Goal: Task Accomplishment & Management: Use online tool/utility

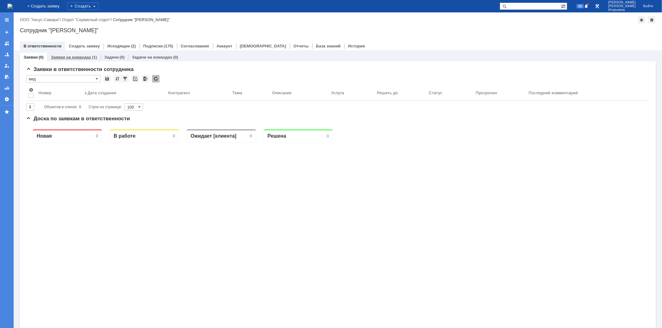
click at [78, 55] on link "Заявки на командах" at bounding box center [71, 57] width 40 height 5
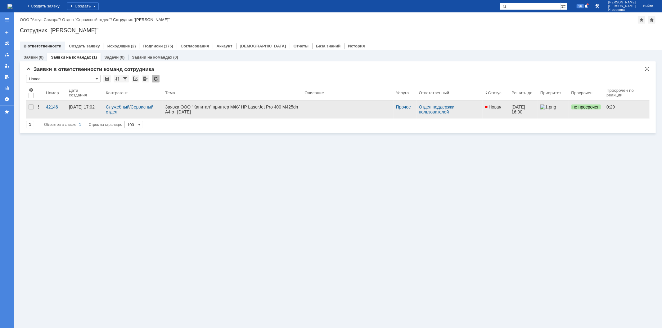
click at [53, 107] on div "42146" at bounding box center [55, 107] width 18 height 5
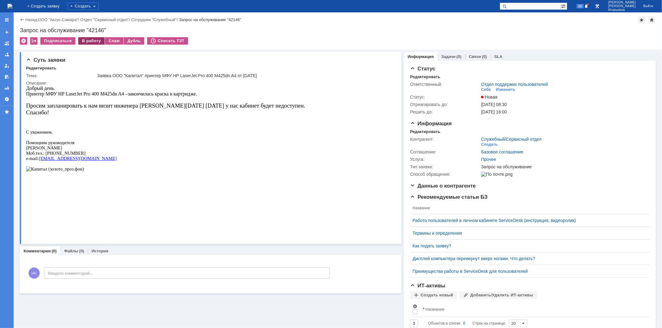
click at [89, 41] on div "В работу" at bounding box center [91, 40] width 26 height 7
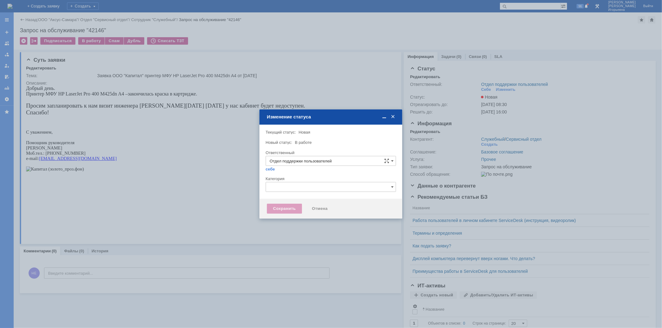
type input "[PERSON_NAME]"
click at [286, 208] on div "Сохранить" at bounding box center [284, 209] width 35 height 10
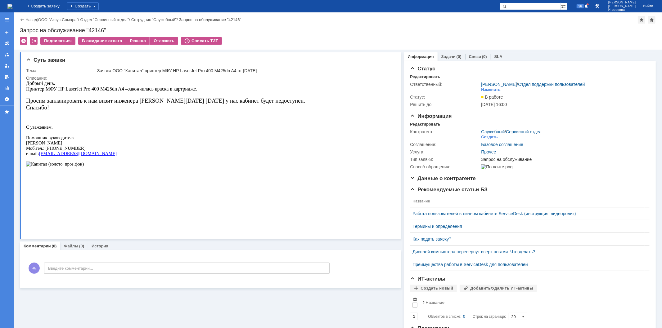
click at [12, 4] on img at bounding box center [9, 6] width 5 height 5
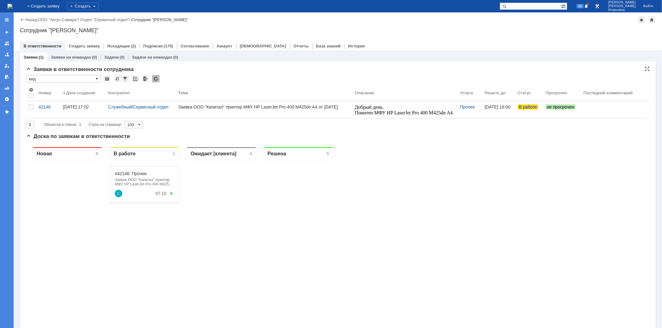
click at [96, 78] on span at bounding box center [97, 78] width 2 height 5
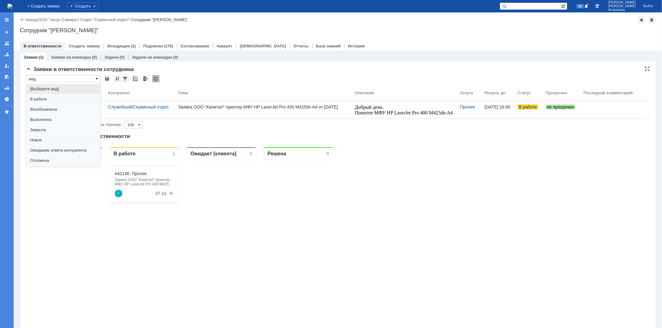
scroll to position [17, 0]
click at [48, 143] on span "Отложена" at bounding box center [63, 143] width 66 height 5
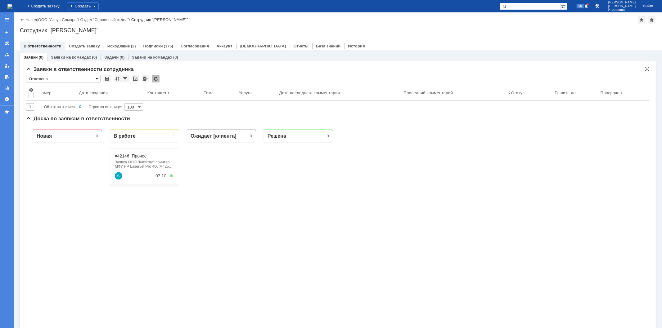
click at [96, 78] on span at bounding box center [97, 78] width 2 height 5
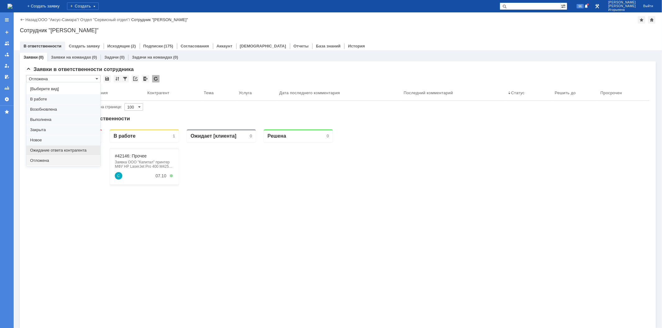
click at [55, 148] on span "Ожидание ответа контрагента" at bounding box center [63, 150] width 66 height 5
type input "Ожидание ответа контрагента"
type input "20"
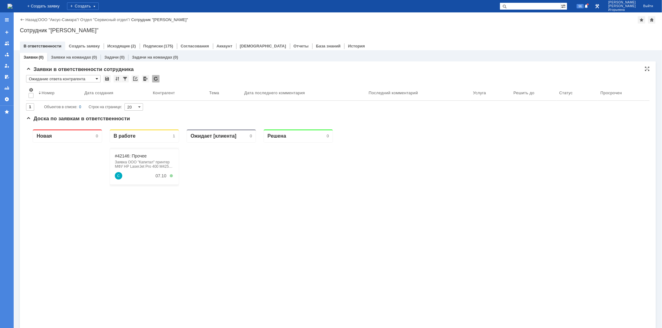
click at [96, 79] on span at bounding box center [97, 78] width 2 height 5
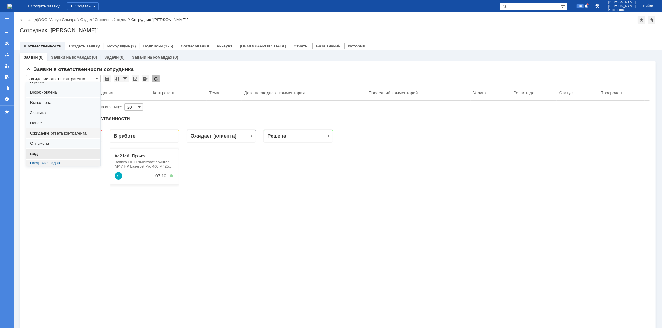
click at [42, 152] on span "вид" at bounding box center [63, 153] width 66 height 5
type input "вид"
type input "100"
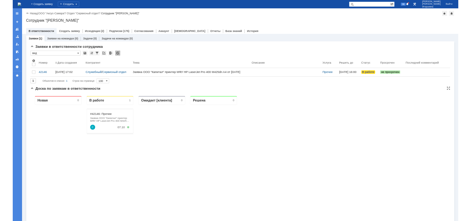
scroll to position [0, 0]
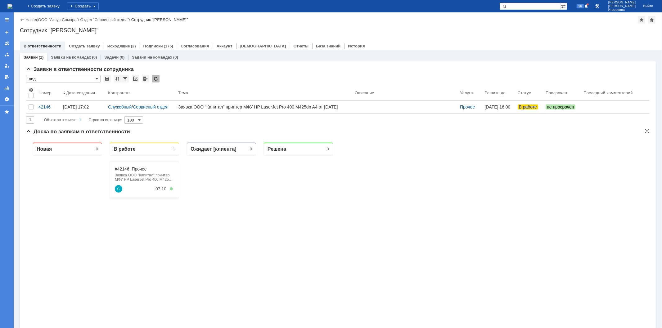
type input "вид"
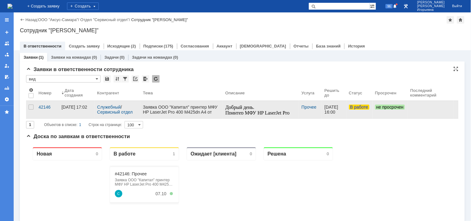
click at [361, 114] on link "В работе" at bounding box center [359, 109] width 26 height 17
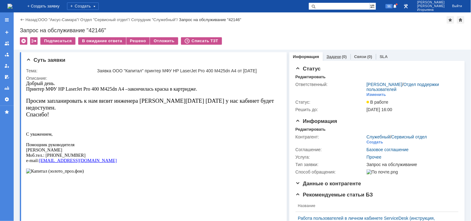
click at [333, 60] on div "Задачи (0)" at bounding box center [337, 56] width 28 height 9
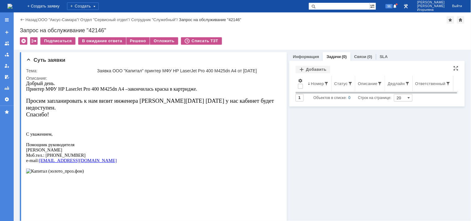
click at [326, 88] on th "Номер" at bounding box center [318, 84] width 26 height 16
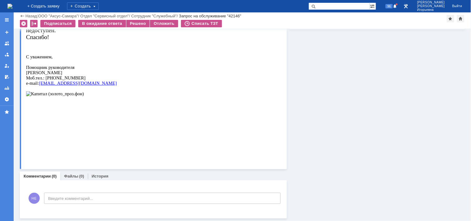
scroll to position [56, 0]
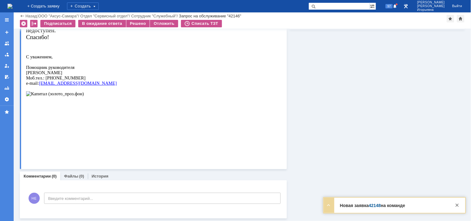
click at [12, 5] on img at bounding box center [9, 6] width 5 height 5
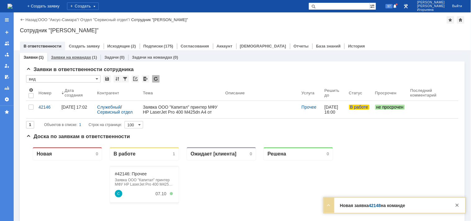
click at [80, 58] on link "Заявки на командах" at bounding box center [71, 57] width 40 height 5
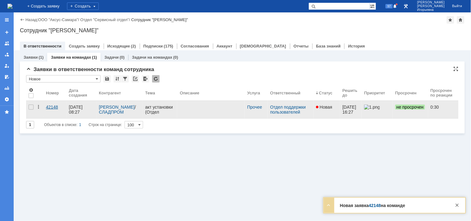
click at [56, 107] on div "42148" at bounding box center [55, 107] width 18 height 5
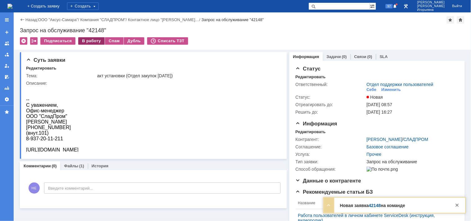
click at [91, 41] on div "В работу" at bounding box center [91, 40] width 26 height 7
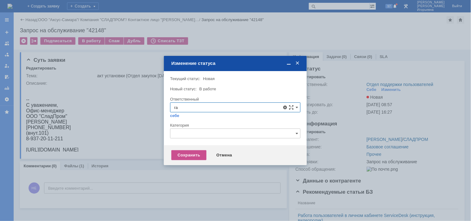
type input "г"
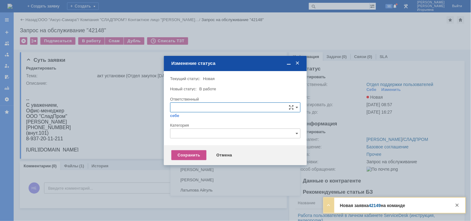
click at [298, 63] on span at bounding box center [297, 63] width 6 height 6
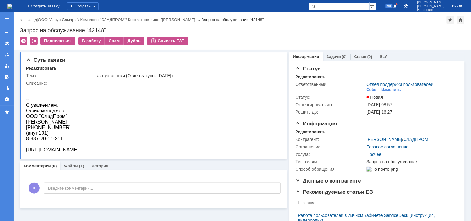
click at [12, 5] on img at bounding box center [9, 6] width 5 height 5
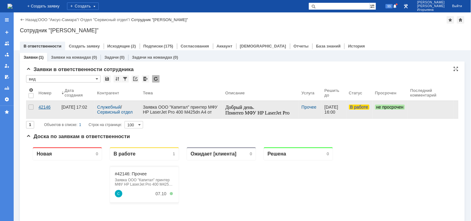
click at [44, 107] on div "42146" at bounding box center [47, 107] width 18 height 5
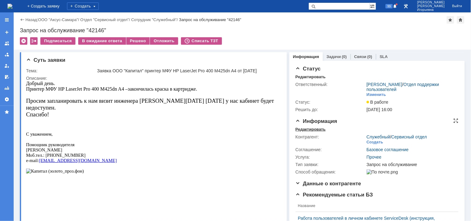
click at [301, 130] on div "Редактировать" at bounding box center [310, 129] width 30 height 5
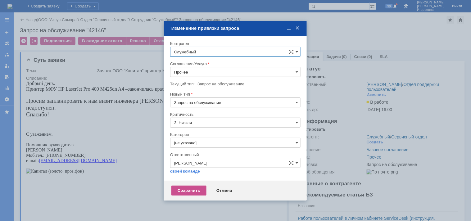
click at [199, 50] on input "Служебный" at bounding box center [235, 52] width 130 height 10
click at [216, 137] on span "[PERSON_NAME]" at bounding box center [205, 138] width 33 height 5
type input "[PERSON_NAME]"
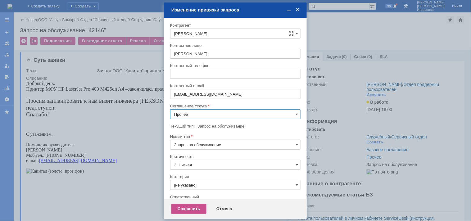
click at [194, 112] on input "Прочее" at bounding box center [235, 114] width 130 height 10
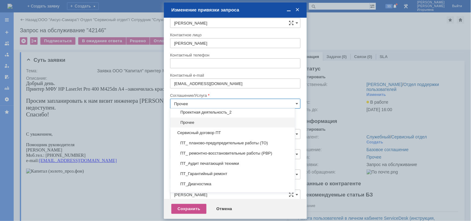
scroll to position [69, 0]
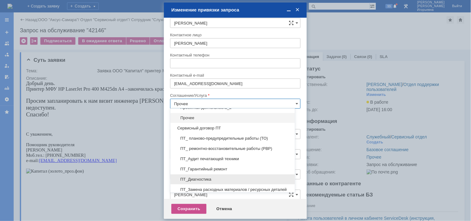
click at [213, 177] on span "ПТ_Диагностика" at bounding box center [232, 179] width 117 height 5
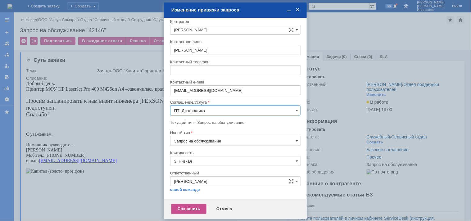
scroll to position [3, 0]
type input "ПТ_Диагностика"
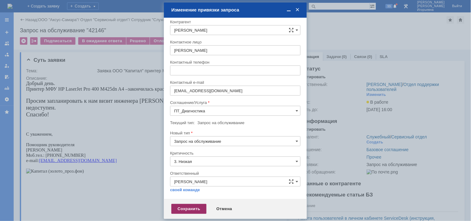
click at [184, 210] on div "Сохранить" at bounding box center [188, 209] width 35 height 10
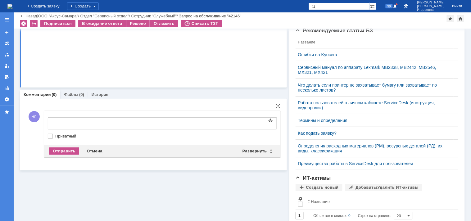
scroll to position [0, 0]
click at [269, 151] on div "Развернуть" at bounding box center [257, 150] width 37 height 7
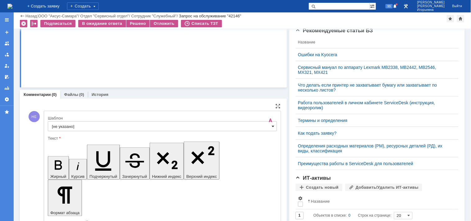
click at [272, 126] on span at bounding box center [273, 126] width 2 height 5
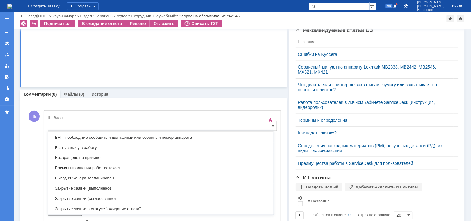
scroll to position [252, 0]
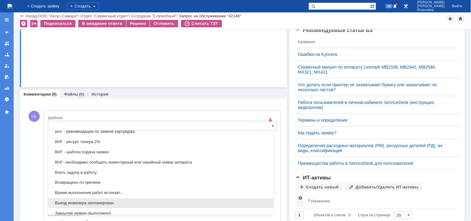
click at [68, 204] on span "Выезд инженера запланирован" at bounding box center [161, 203] width 218 height 5
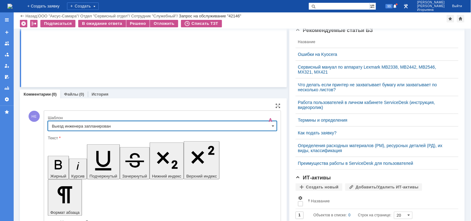
type input "Выезд инженера запланирован"
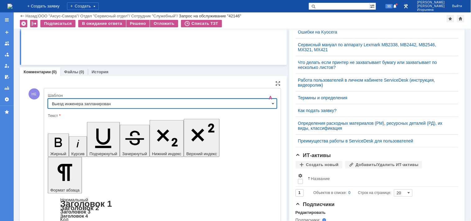
scroll to position [191, 0]
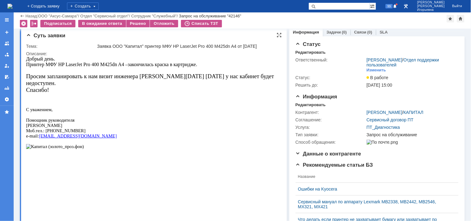
scroll to position [0, 0]
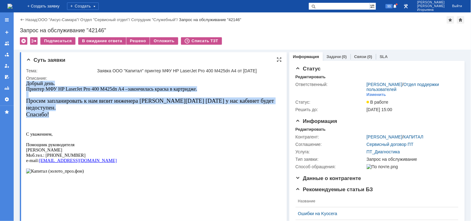
drag, startPoint x: 58, startPoint y: 115, endPoint x: 47, endPoint y: 171, distance: 57.1
click at [26, 91] on html "Добрый день. Принтер МФУ HP LaserJet Pro 400 M425dn A4 – закончилась краска в к…" at bounding box center [151, 134] width 250 height 109
copy div "Добрый день. Принтер МФУ HP LaserJet Pro 400 M425dn A4 – закончилась краска в к…"
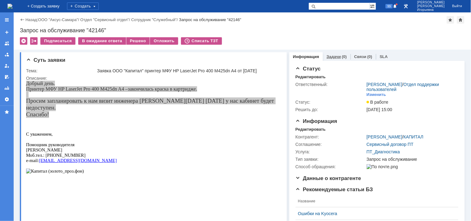
click at [330, 55] on link "Задачи" at bounding box center [333, 56] width 14 height 5
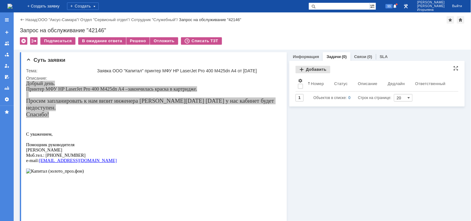
click at [304, 70] on div "Добавить" at bounding box center [312, 69] width 35 height 7
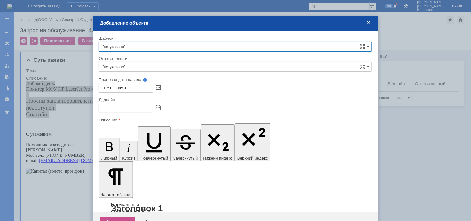
click at [139, 45] on input "[не указано]" at bounding box center [235, 47] width 273 height 10
click at [135, 82] on span "КАПИТАЛ - плановые работы" at bounding box center [235, 81] width 265 height 5
type input "КАПИТАЛ - плановые работы"
type input "[PERSON_NAME]"
type input "[DATE] 08:51"
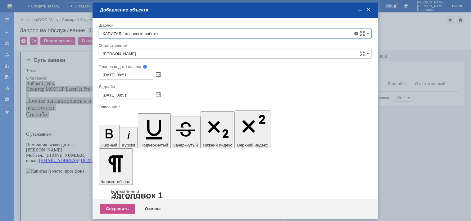
type input "КАПИТАЛ - плановые работы"
click at [156, 74] on span at bounding box center [158, 74] width 5 height 5
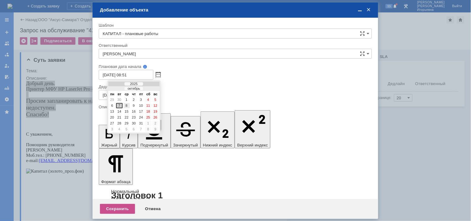
click at [125, 104] on div "8" at bounding box center [126, 105] width 6 height 5
type input "[DATE] 08:51"
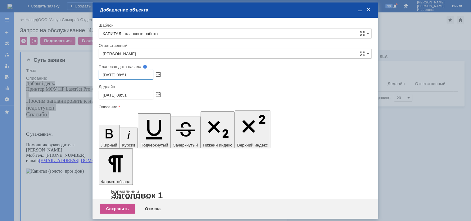
click at [124, 73] on input "[DATE] 08:51" at bounding box center [126, 75] width 55 height 10
click at [125, 73] on input "[DATE] 08:51" at bounding box center [126, 75] width 55 height 10
type input "[DATE] 09:51"
click at [157, 94] on span at bounding box center [158, 94] width 5 height 5
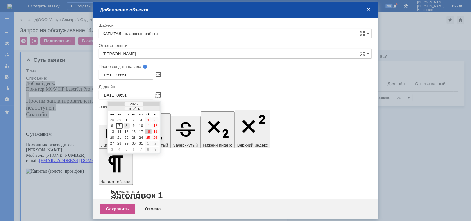
drag, startPoint x: 128, startPoint y: 123, endPoint x: 30, endPoint y: 0, distance: 157.4
click at [128, 123] on div "8" at bounding box center [126, 125] width 6 height 5
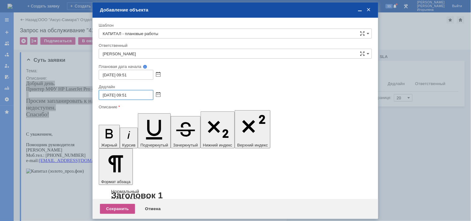
click at [125, 94] on input "[DATE] 09:51" at bounding box center [126, 95] width 55 height 10
type input "[DATE] 17:51"
drag, startPoint x: 104, startPoint y: 1777, endPoint x: 335, endPoint y: 1778, distance: 231.1
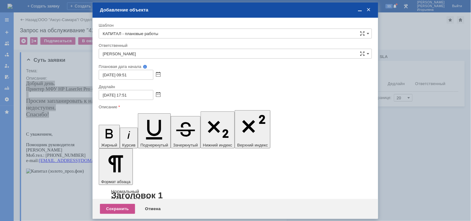
drag, startPoint x: 291, startPoint y: 1790, endPoint x: 282, endPoint y: 1797, distance: 11.2
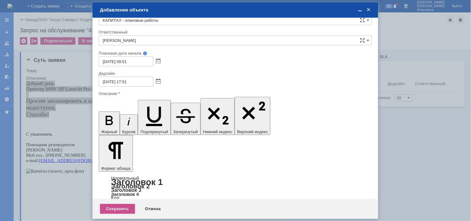
scroll to position [20, 0]
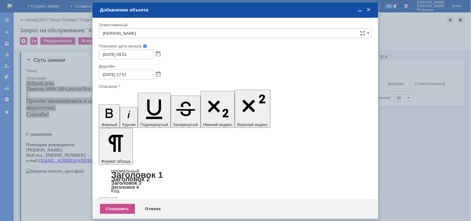
drag, startPoint x: 115, startPoint y: 1714, endPoint x: 265, endPoint y: 1794, distance: 170.0
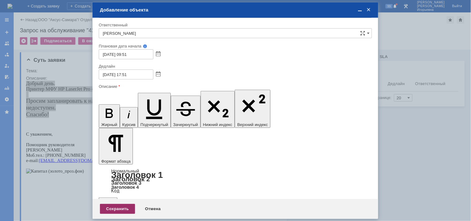
click at [115, 208] on div "Сохранить" at bounding box center [117, 209] width 35 height 10
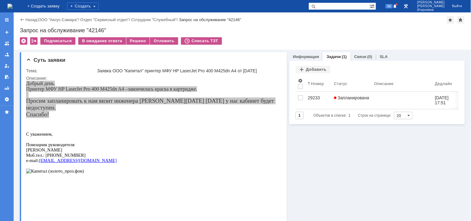
scroll to position [0, 0]
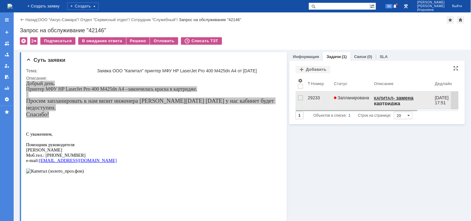
click at [308, 97] on div "29233" at bounding box center [318, 97] width 21 height 5
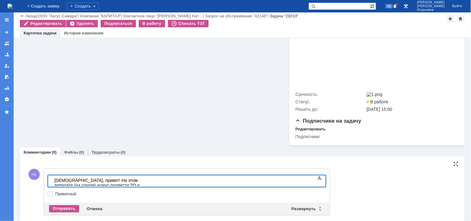
scroll to position [222, 0]
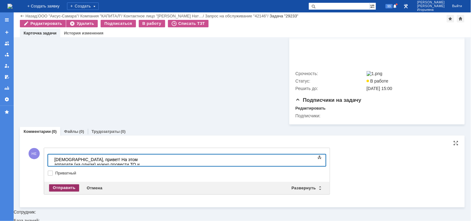
click at [69, 192] on div "Отправить" at bounding box center [64, 187] width 30 height 7
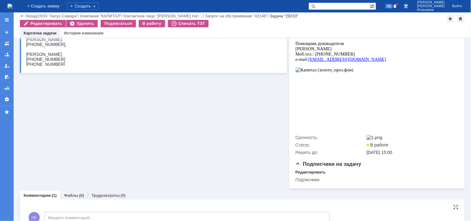
scroll to position [44, 0]
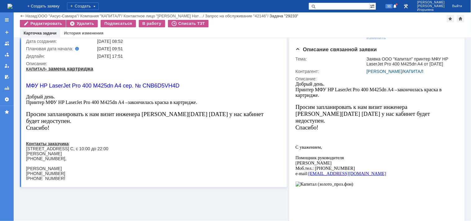
click at [12, 7] on img at bounding box center [9, 6] width 5 height 5
